Goal: Information Seeking & Learning: Check status

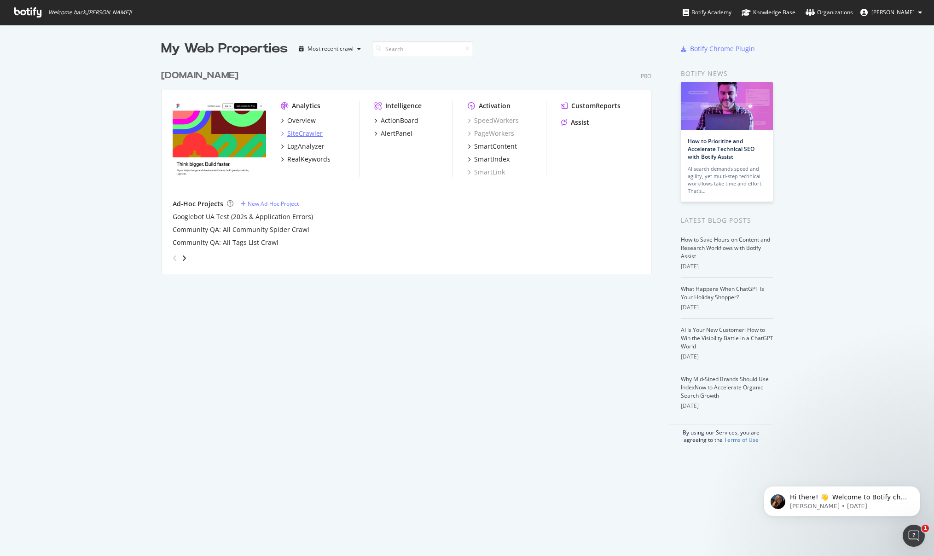
click at [312, 133] on div "SiteCrawler" at bounding box center [304, 133] width 35 height 9
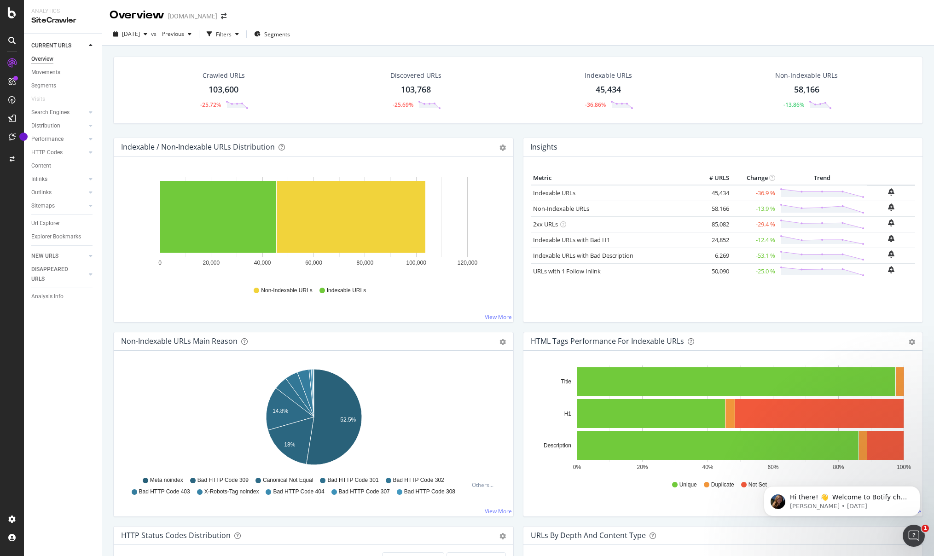
click at [225, 77] on div "Crawled URLs" at bounding box center [223, 75] width 42 height 9
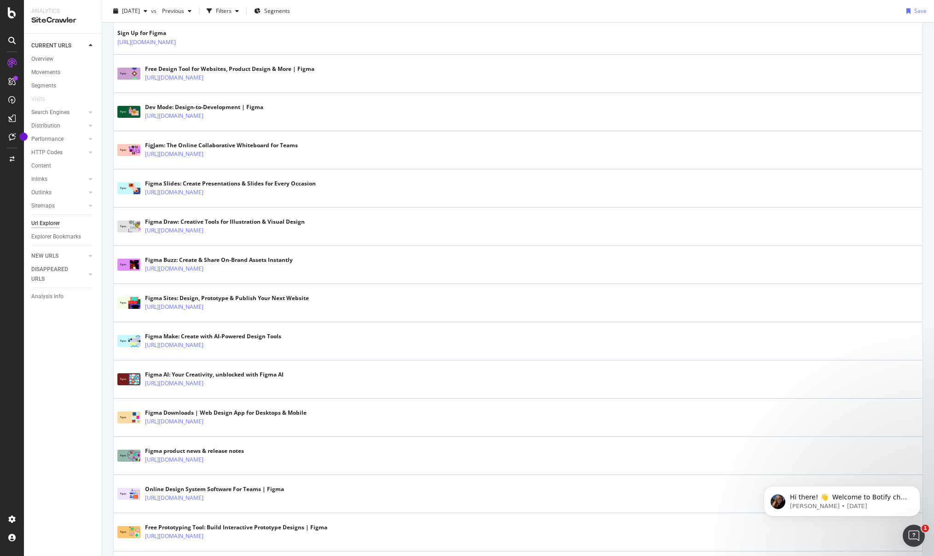
scroll to position [385, 0]
